Goal: Transaction & Acquisition: Subscribe to service/newsletter

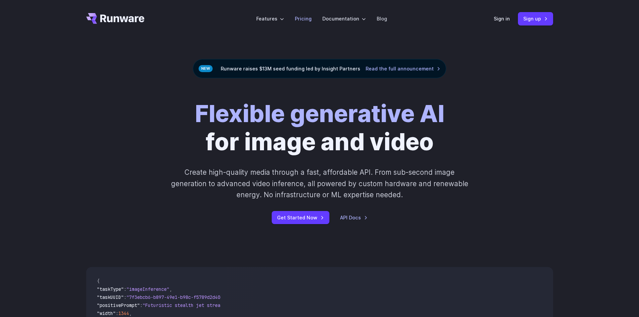
click at [306, 20] on link "Pricing" at bounding box center [303, 19] width 17 height 8
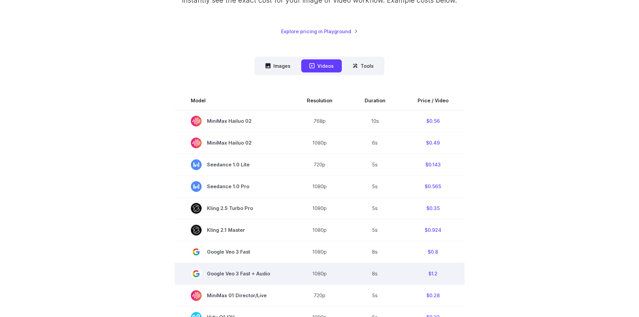
scroll to position [134, 0]
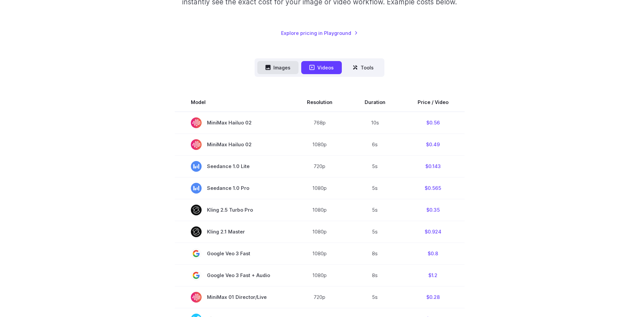
click at [284, 63] on button "Images" at bounding box center [277, 67] width 41 height 13
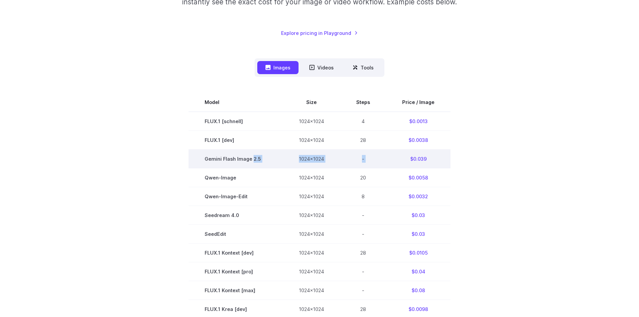
drag, startPoint x: 253, startPoint y: 159, endPoint x: 415, endPoint y: 160, distance: 161.8
click at [405, 162] on tr "Gemini Flash Image 2.5 1024x1024 - $0.039" at bounding box center [320, 158] width 262 height 19
drag, startPoint x: 424, startPoint y: 159, endPoint x: 406, endPoint y: 159, distance: 18.1
click at [406, 159] on td "$0.039" at bounding box center [418, 158] width 64 height 19
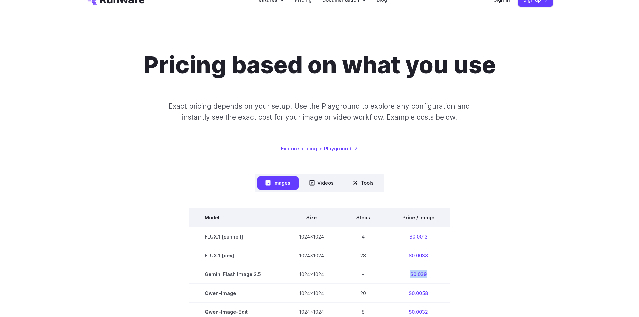
scroll to position [0, 0]
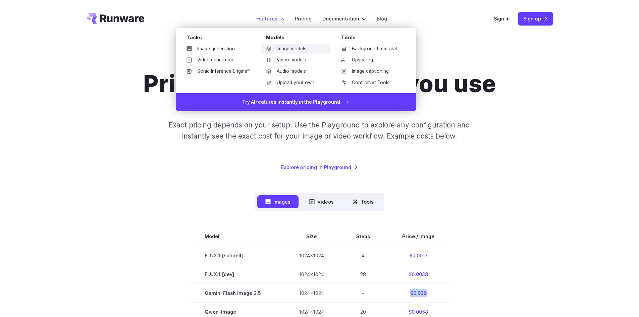
click at [298, 49] on link "Image models" at bounding box center [296, 49] width 70 height 10
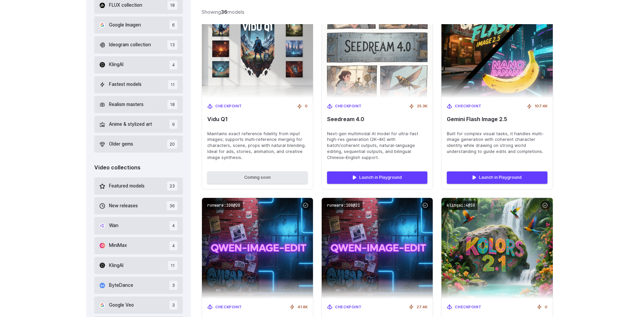
scroll to position [201, 0]
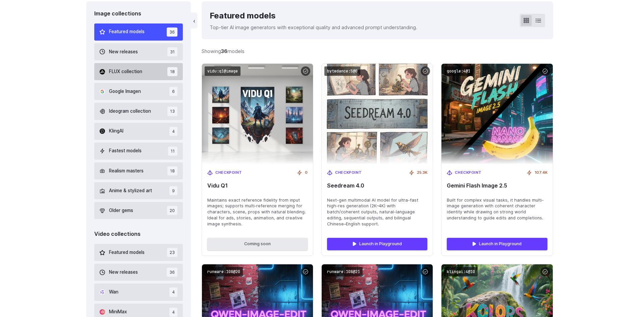
click at [136, 72] on span "FLUX collection" at bounding box center [125, 71] width 33 height 7
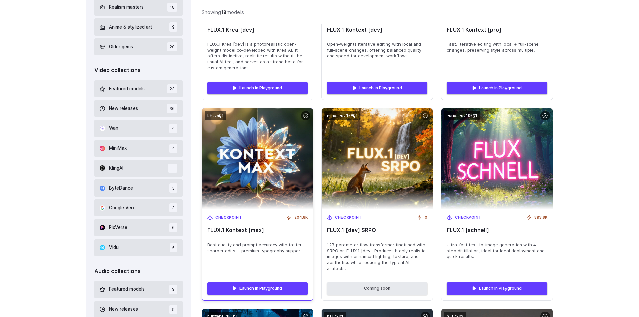
scroll to position [369, 0]
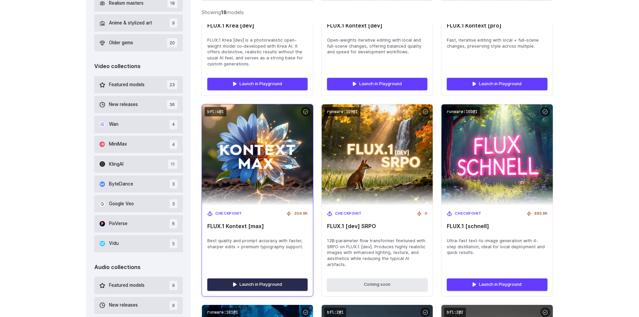
click at [252, 279] on link "Launch in Playground" at bounding box center [257, 285] width 100 height 12
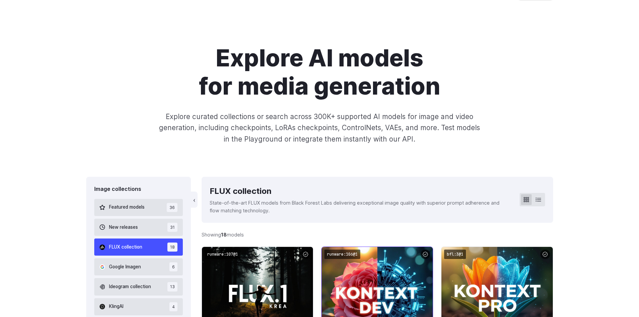
scroll to position [0, 0]
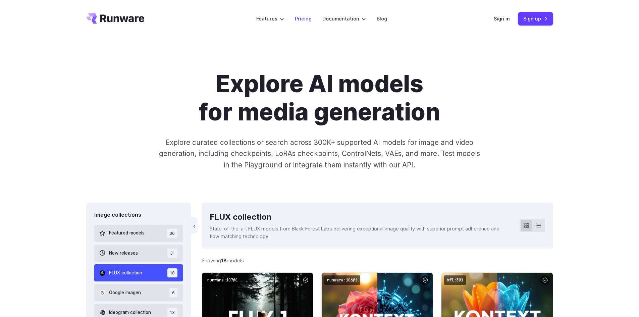
click at [301, 18] on link "Pricing" at bounding box center [303, 19] width 17 height 8
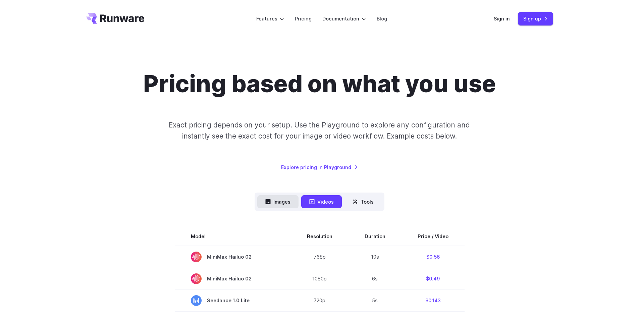
click at [278, 196] on button "Images" at bounding box center [277, 201] width 41 height 13
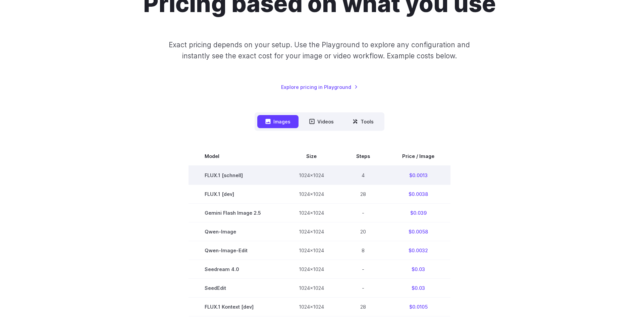
scroll to position [101, 0]
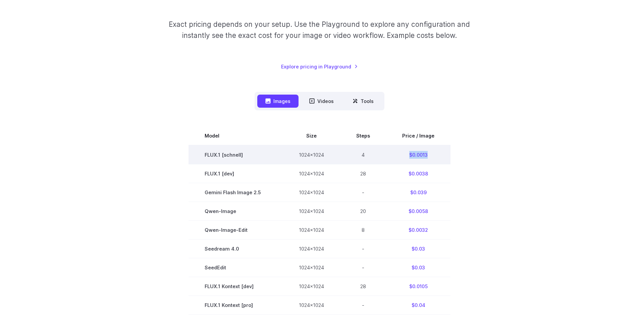
drag, startPoint x: 407, startPoint y: 154, endPoint x: 427, endPoint y: 157, distance: 20.0
click at [427, 157] on td "$0.0013" at bounding box center [418, 154] width 64 height 19
copy td "$0.0013"
click at [407, 154] on td "$0.0013" at bounding box center [418, 154] width 64 height 19
drag, startPoint x: 412, startPoint y: 154, endPoint x: 428, endPoint y: 153, distance: 15.8
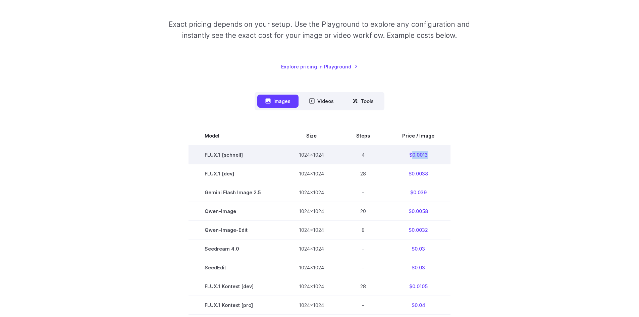
click at [428, 153] on td "$0.0013" at bounding box center [418, 154] width 64 height 19
copy td "0.0013"
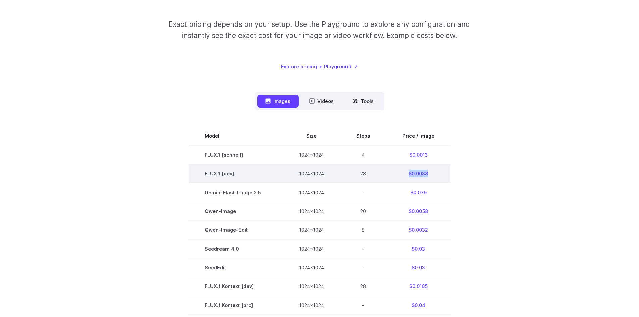
drag, startPoint x: 408, startPoint y: 171, endPoint x: 440, endPoint y: 174, distance: 32.3
click at [440, 174] on td "$0.0038" at bounding box center [418, 173] width 64 height 19
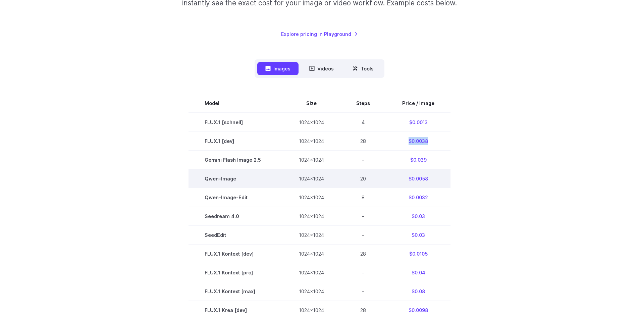
scroll to position [134, 0]
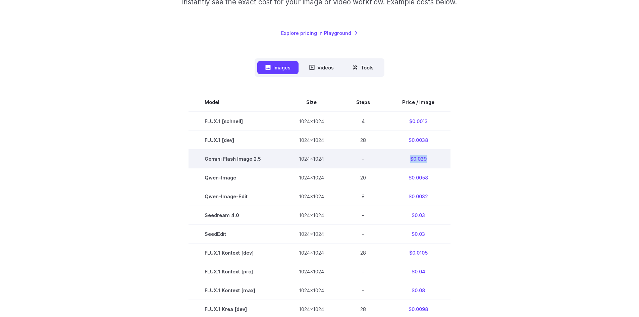
drag, startPoint x: 407, startPoint y: 160, endPoint x: 425, endPoint y: 156, distance: 18.4
click at [431, 158] on td "$0.039" at bounding box center [418, 158] width 64 height 19
click at [418, 165] on td "$0.039" at bounding box center [418, 158] width 64 height 19
click at [417, 161] on td "$0.039" at bounding box center [418, 158] width 64 height 19
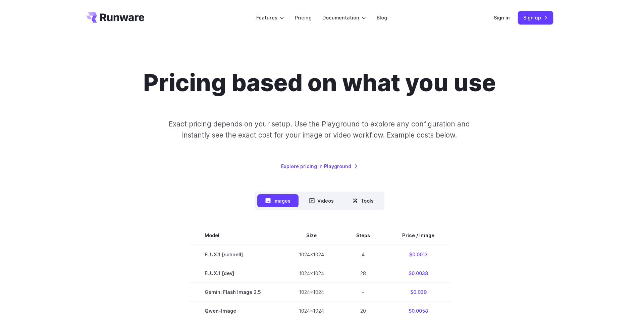
scroll to position [0, 0]
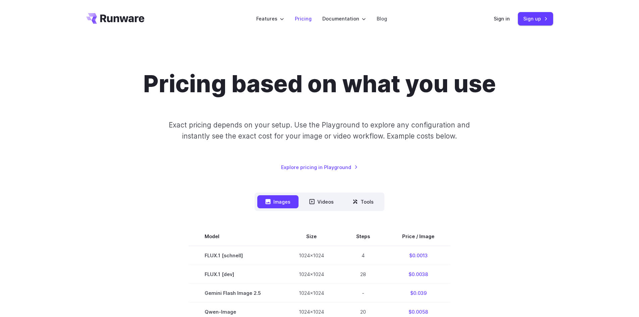
click at [306, 21] on link "Pricing" at bounding box center [303, 19] width 17 height 8
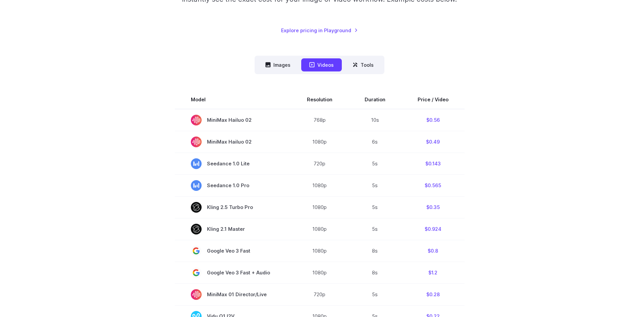
scroll to position [134, 0]
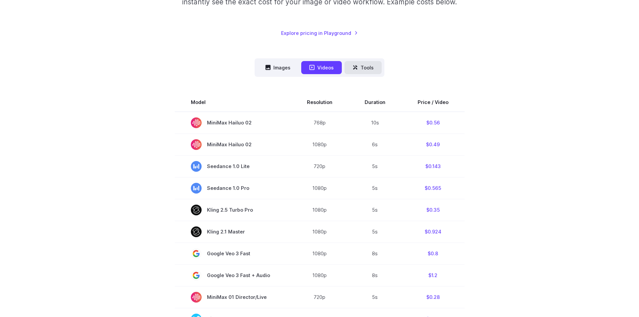
click at [362, 71] on button "Tools" at bounding box center [363, 67] width 37 height 13
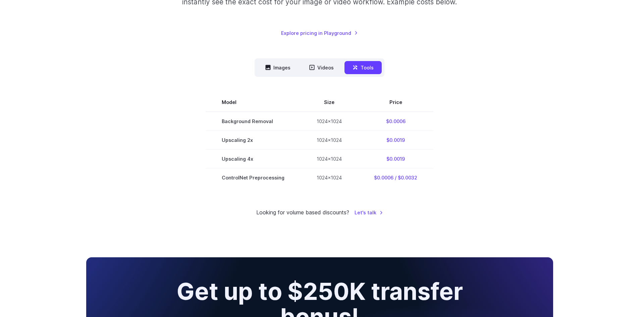
click at [330, 60] on nav "Images Videos Tools ****** ****** *****" at bounding box center [320, 67] width 130 height 18
click at [329, 66] on button "Videos" at bounding box center [321, 67] width 41 height 13
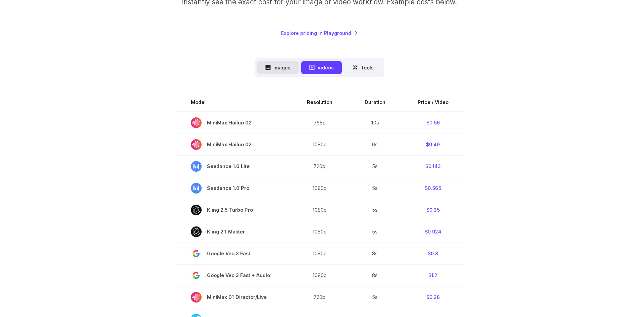
click at [299, 66] on button "Images" at bounding box center [277, 67] width 41 height 13
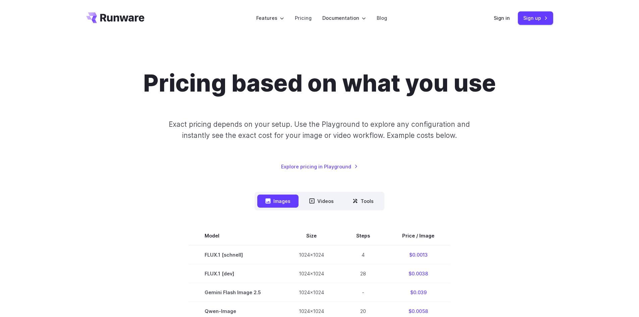
scroll to position [0, 0]
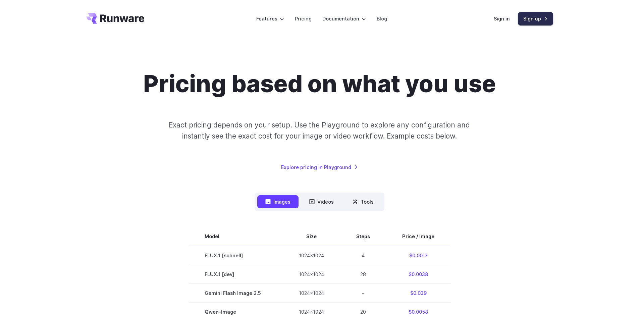
click at [533, 18] on link "Sign up" at bounding box center [535, 18] width 35 height 13
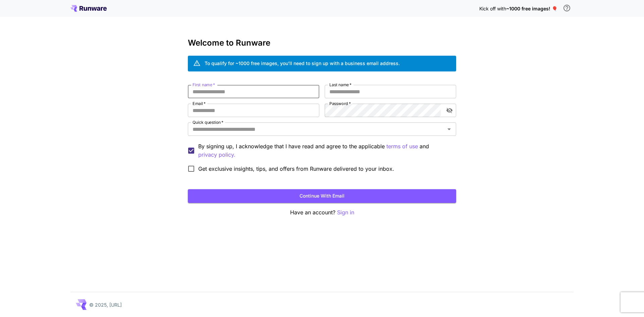
click at [219, 92] on input "First name   *" at bounding box center [254, 91] width 132 height 13
click at [447, 124] on div "Quick question   *" at bounding box center [322, 129] width 269 height 13
click at [498, 137] on div "Kick off with ~1000 free images! 🎈 Welcome to Runware To qualify for ~1000 free…" at bounding box center [322, 158] width 644 height 317
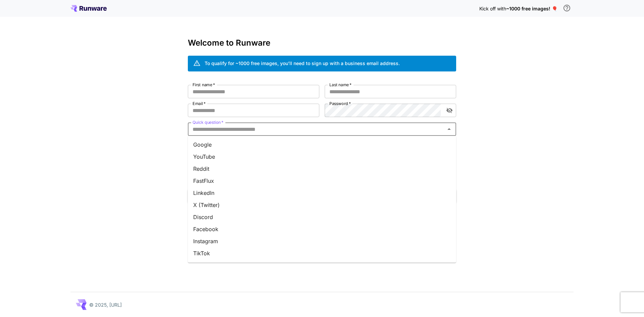
click at [425, 133] on input "Quick question   *" at bounding box center [316, 129] width 253 height 9
click at [89, 10] on icon at bounding box center [88, 8] width 36 height 7
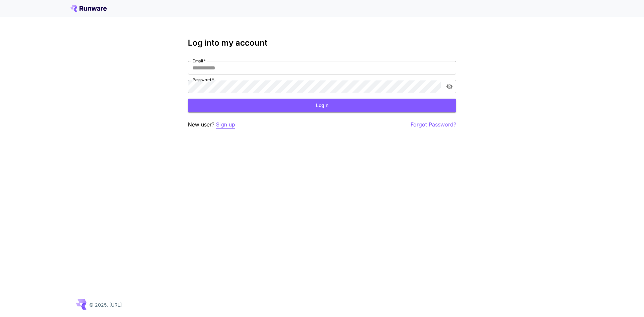
click at [222, 126] on p "Sign up" at bounding box center [225, 124] width 19 height 8
